Goal: Find specific page/section

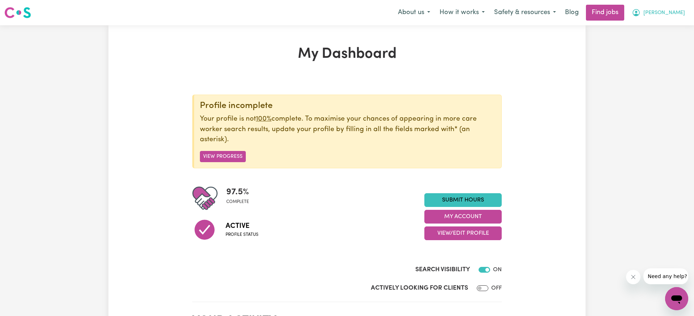
click at [673, 13] on span "[PERSON_NAME]" at bounding box center [665, 13] width 42 height 8
click at [653, 29] on link "My Account" at bounding box center [661, 28] width 57 height 14
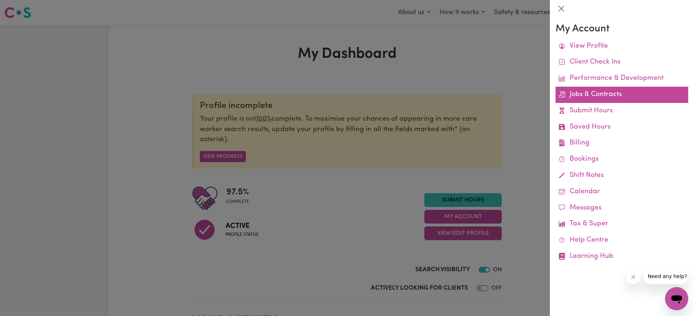
click at [586, 97] on link "Jobs & Contracts" at bounding box center [622, 95] width 133 height 16
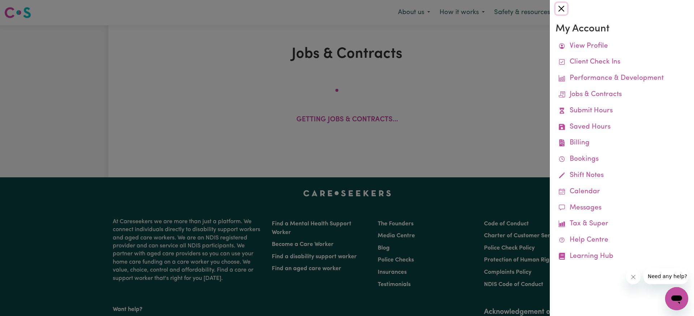
click at [561, 8] on button "Close" at bounding box center [562, 9] width 12 height 12
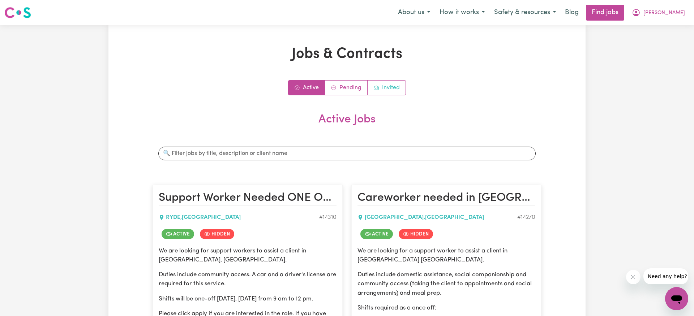
click at [396, 86] on link "Invited" at bounding box center [387, 88] width 38 height 14
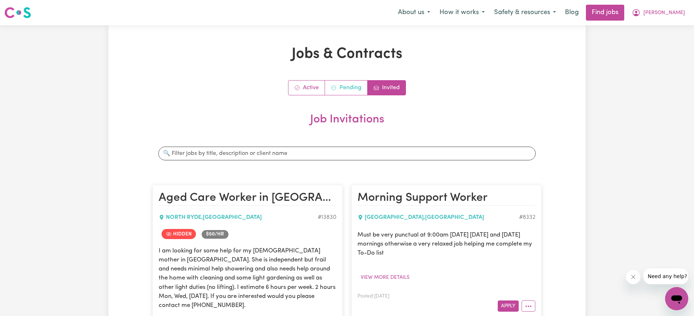
click at [344, 91] on link "Pending" at bounding box center [346, 88] width 43 height 14
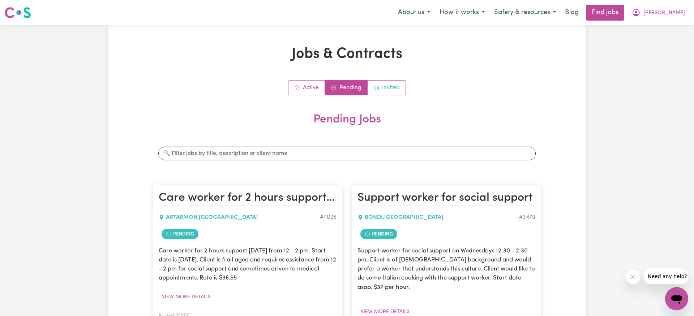
click at [397, 87] on link "Invited" at bounding box center [387, 88] width 38 height 14
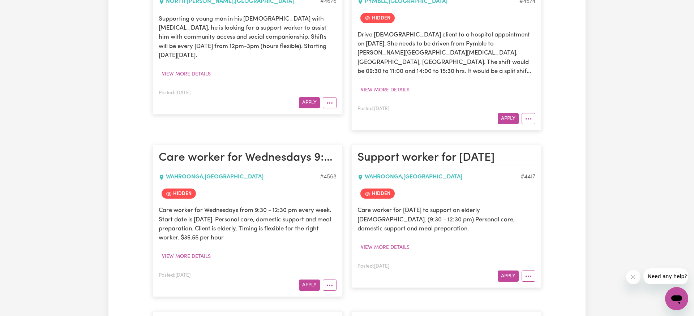
scroll to position [1630, 0]
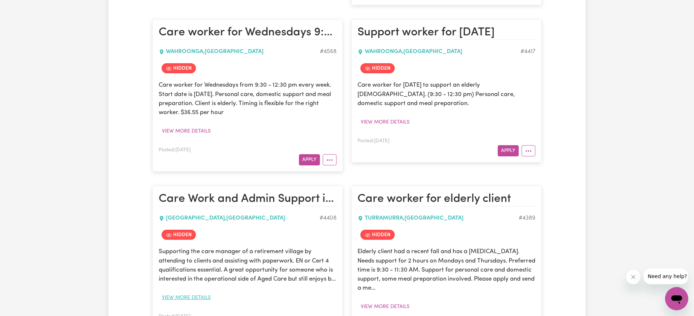
click at [207, 293] on button "View more details" at bounding box center [186, 298] width 55 height 11
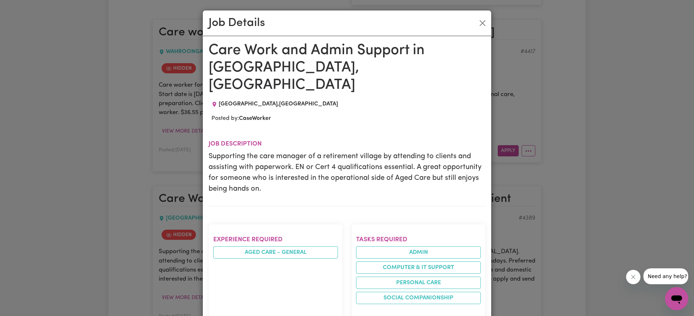
click at [578, 150] on div "Job Details Care Work and Admin Support in [GEOGRAPHIC_DATA], [GEOGRAPHIC_DATA]…" at bounding box center [347, 158] width 694 height 316
click at [480, 20] on button "Close" at bounding box center [483, 23] width 12 height 12
